Goal: Navigation & Orientation: Understand site structure

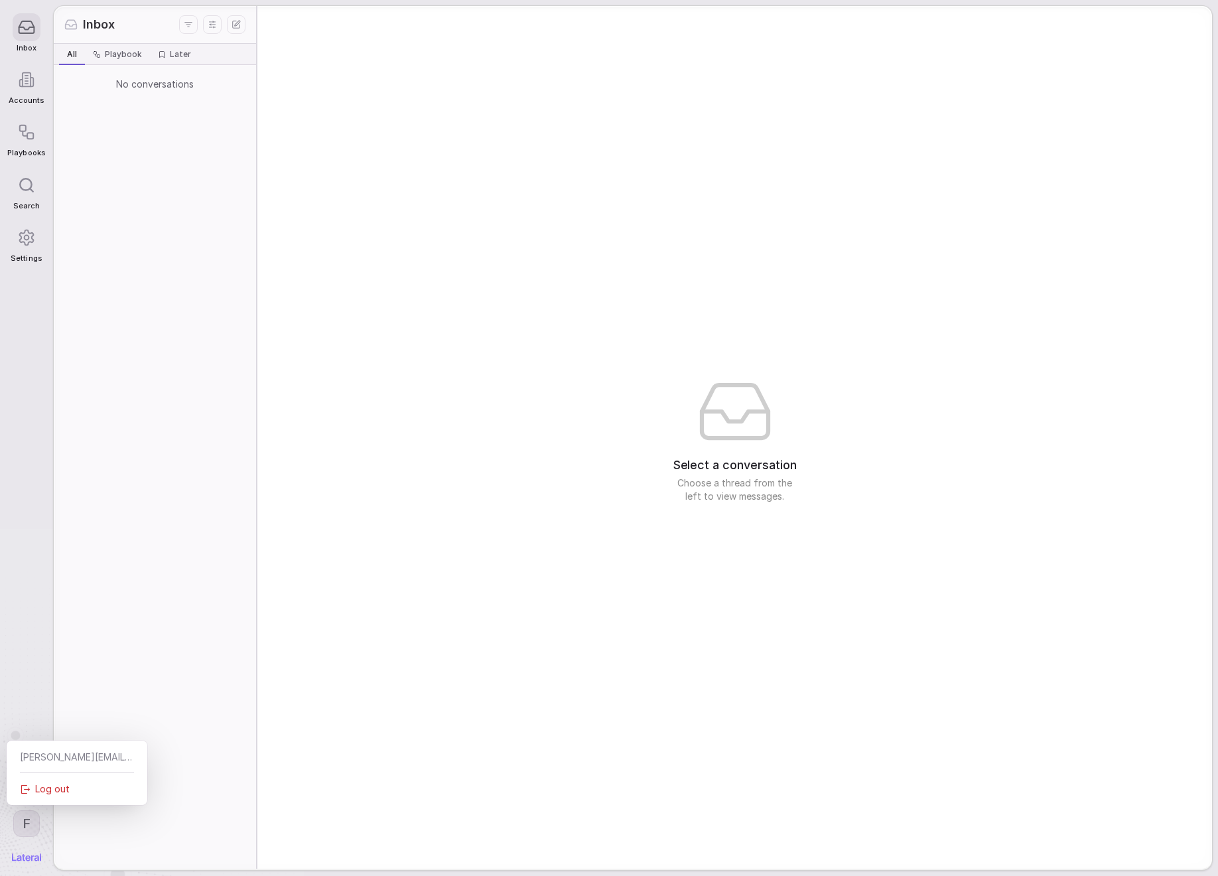
click at [25, 823] on html "Inbox Accounts Playbooks Search Settings F Inbox All All Playbook Playbook Late…" at bounding box center [609, 438] width 1218 height 876
click at [25, 81] on icon at bounding box center [26, 81] width 3 height 0
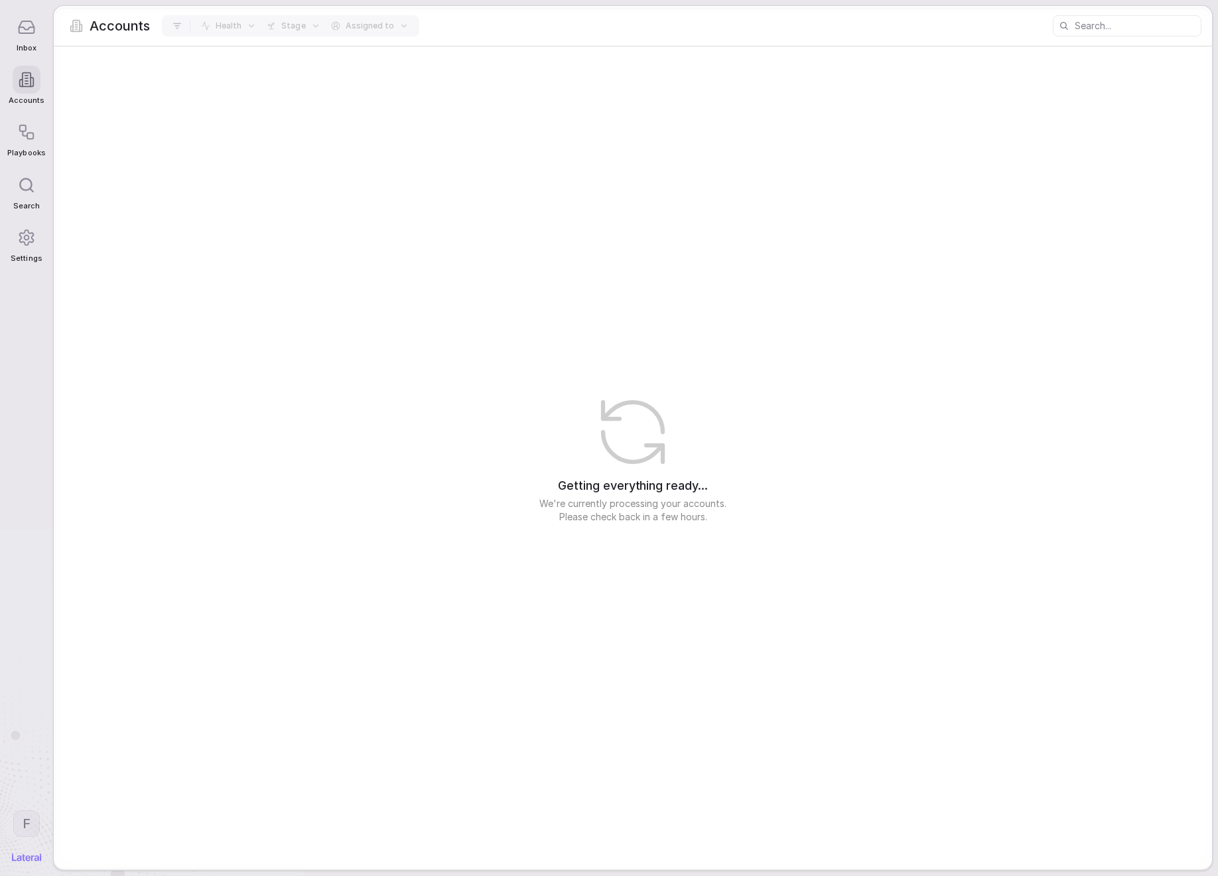
click at [593, 386] on div "Getting everything ready... We're currently processing your accounts. Please ch…" at bounding box center [633, 457] width 1159 height 822
click at [25, 138] on icon at bounding box center [26, 132] width 18 height 18
click at [29, 32] on icon at bounding box center [26, 27] width 18 height 18
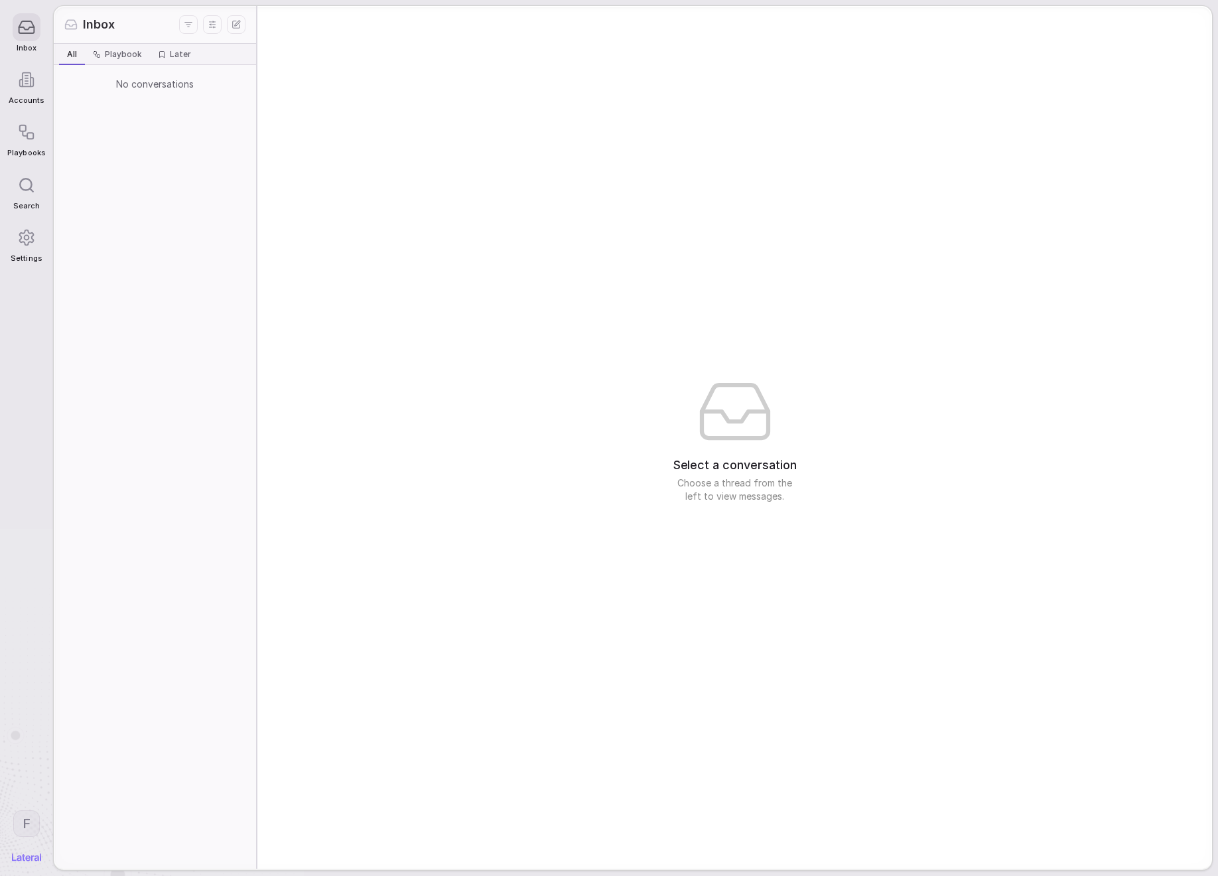
click at [165, 109] on div "No conversations" at bounding box center [155, 467] width 202 height 804
click at [84, 23] on span "Inbox" at bounding box center [99, 24] width 32 height 17
click at [74, 25] on polyline at bounding box center [71, 26] width 11 height 2
click at [21, 144] on div at bounding box center [27, 132] width 28 height 28
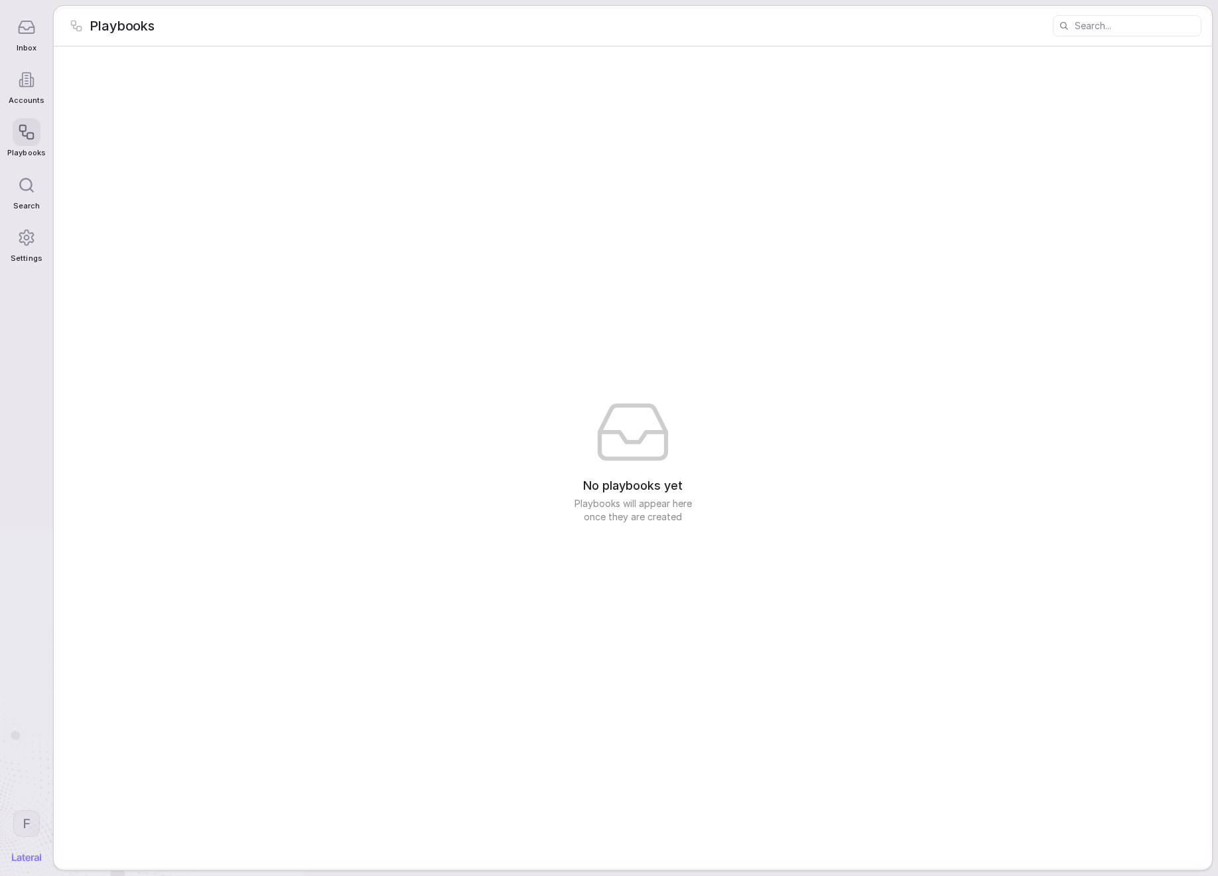
click at [29, 239] on circle at bounding box center [27, 237] width 5 height 5
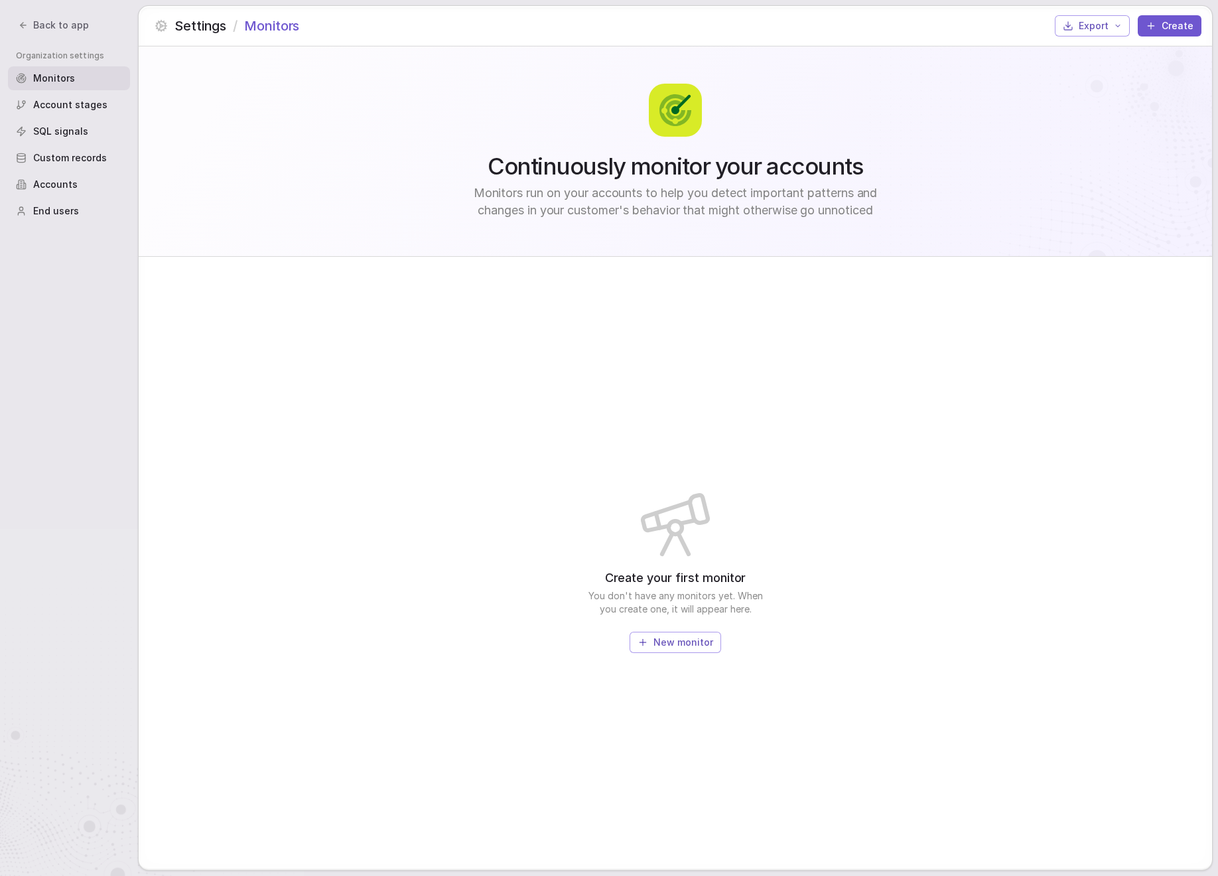
click at [69, 102] on span "Account stages" at bounding box center [70, 104] width 74 height 13
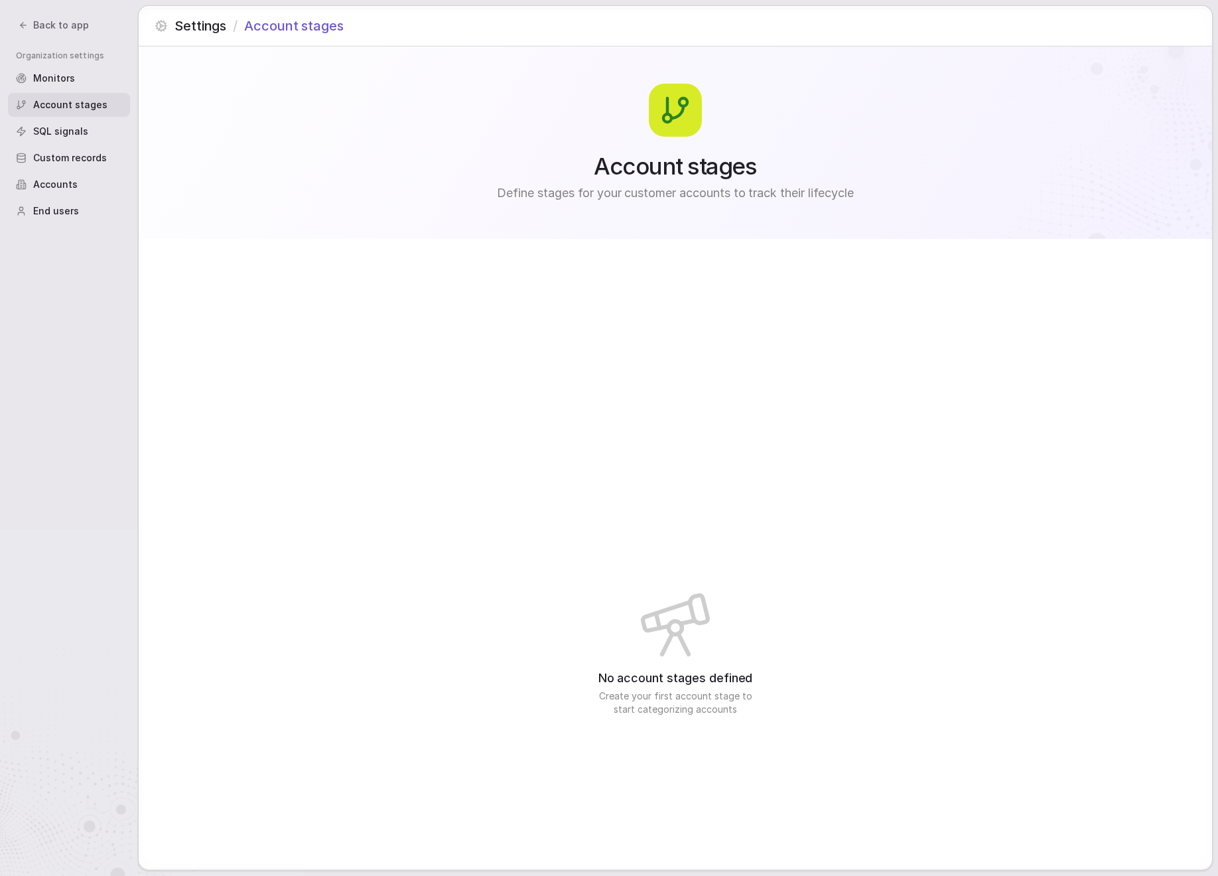
click at [61, 125] on span "SQL signals" at bounding box center [60, 131] width 55 height 13
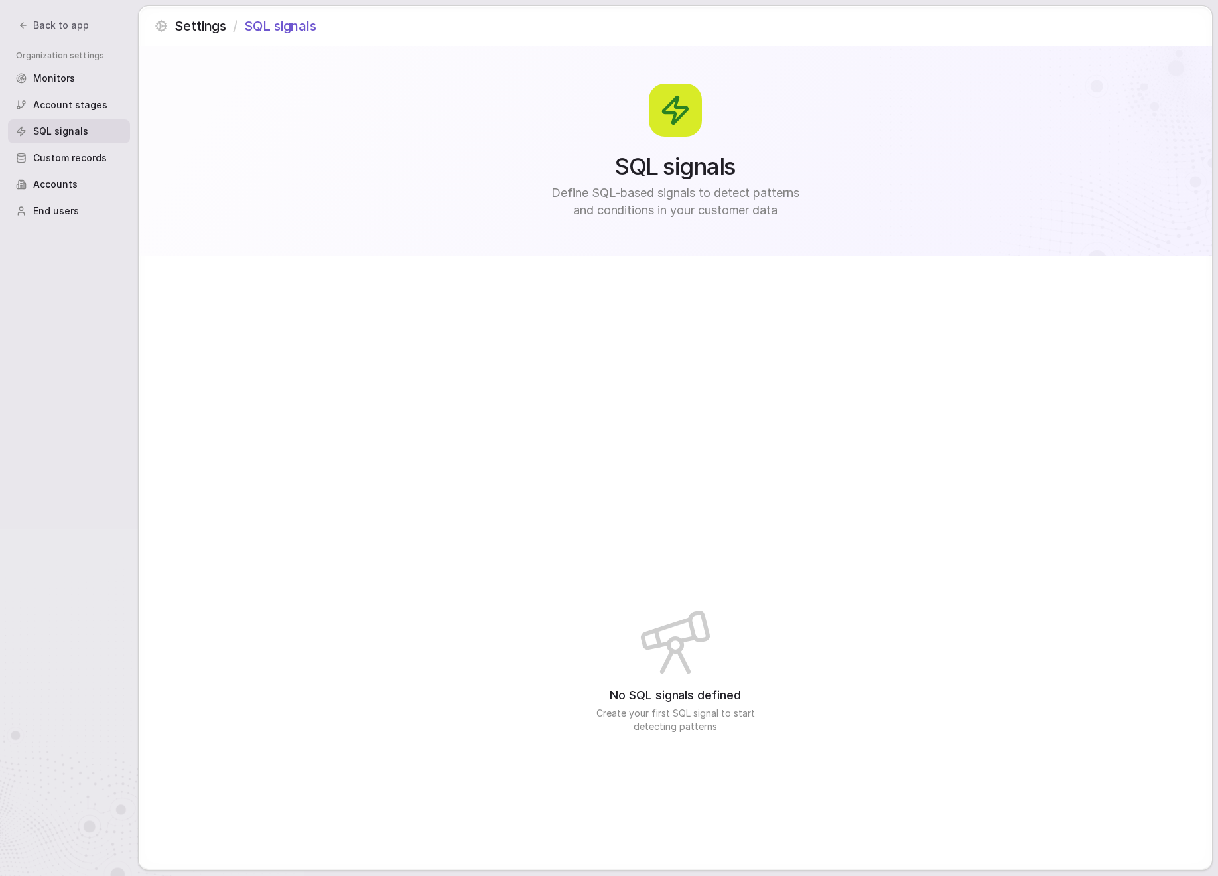
click at [58, 143] on div "Organization settings Monitors Account stages SQL signals Custom records Accoun…" at bounding box center [69, 132] width 122 height 180
click at [62, 153] on span "Custom records" at bounding box center [70, 157] width 74 height 13
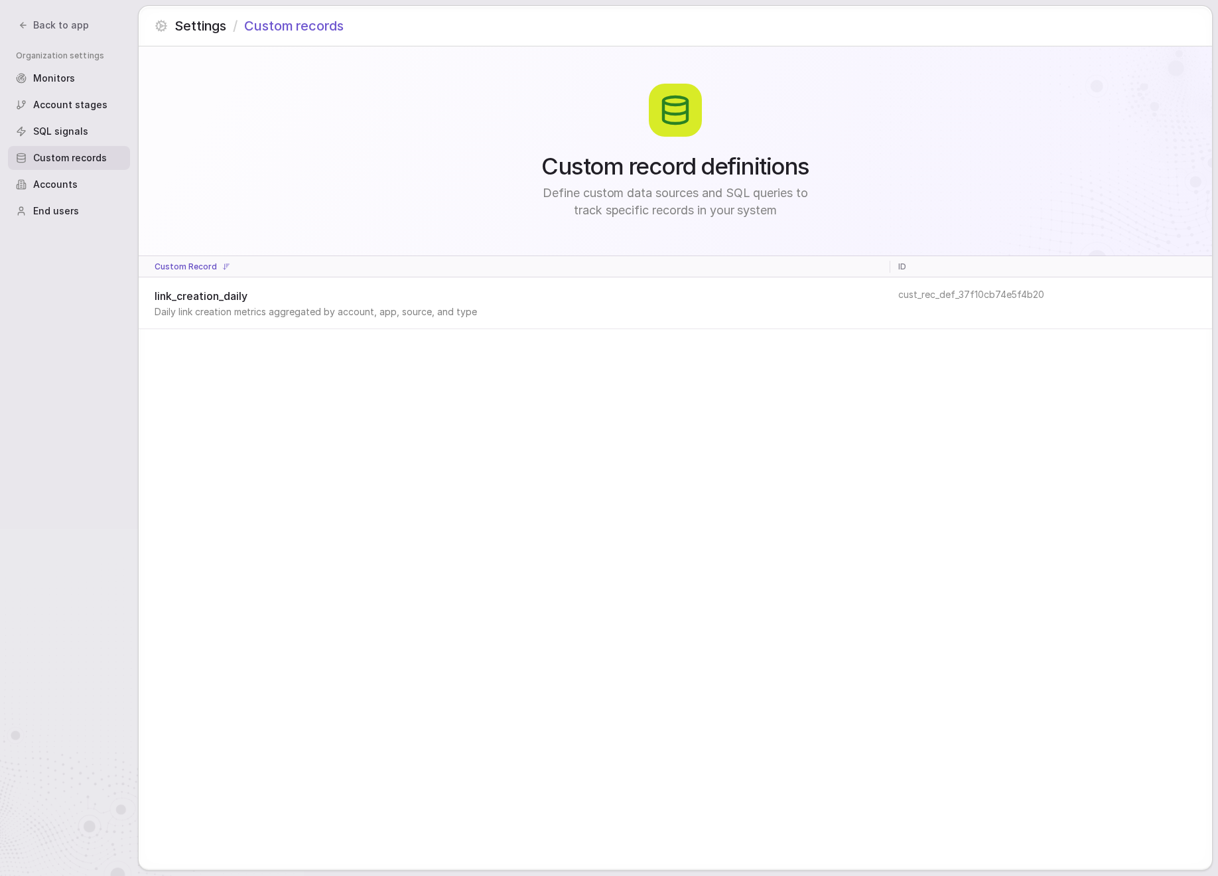
click at [56, 178] on span "Accounts" at bounding box center [55, 184] width 44 height 13
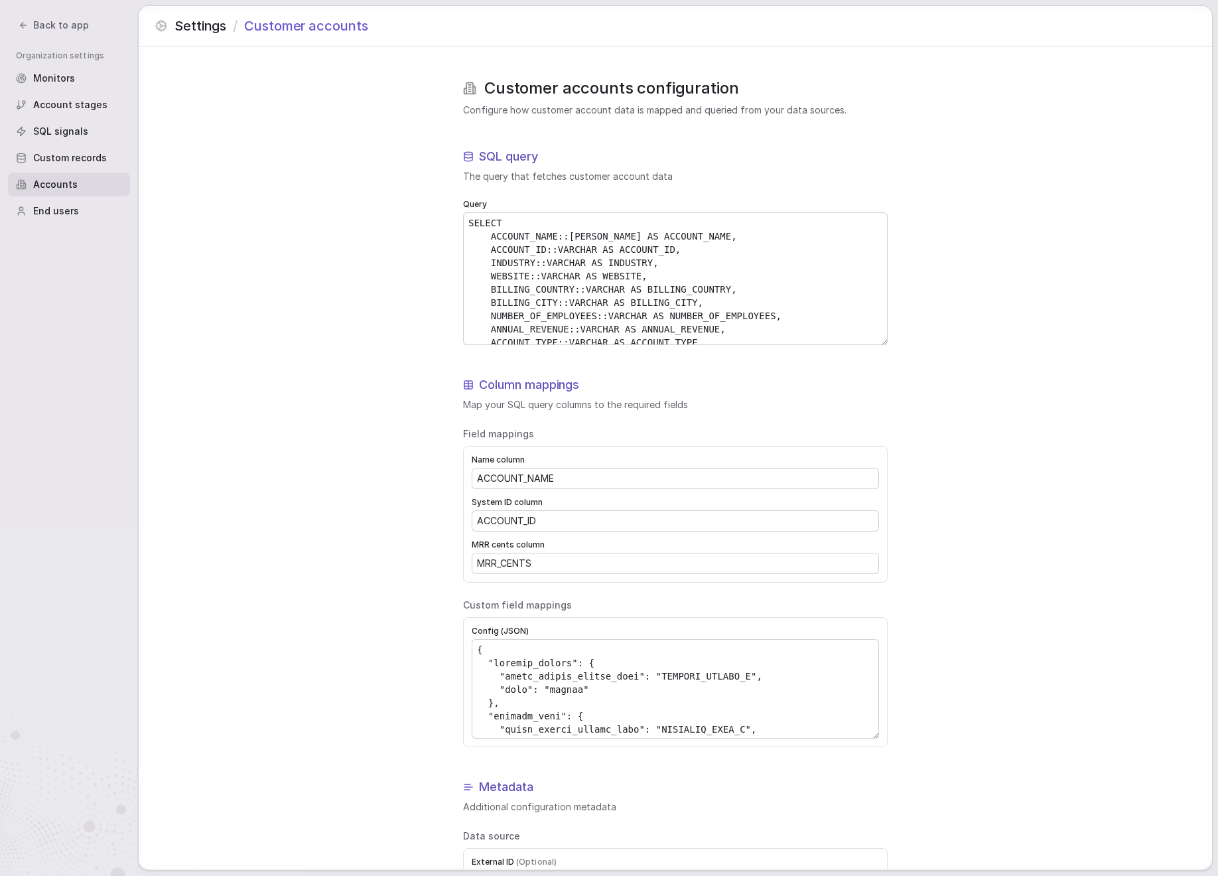
click at [57, 162] on span "Custom records" at bounding box center [70, 157] width 74 height 13
